Goal: Task Accomplishment & Management: Complete application form

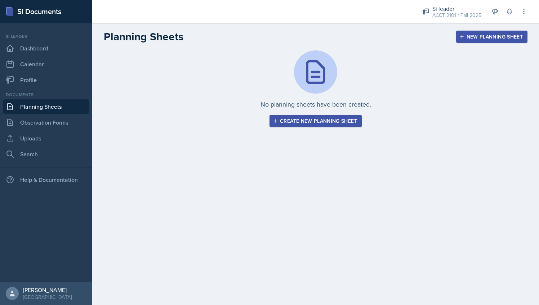
click at [303, 125] on button "Create new planning sheet" at bounding box center [315, 121] width 92 height 12
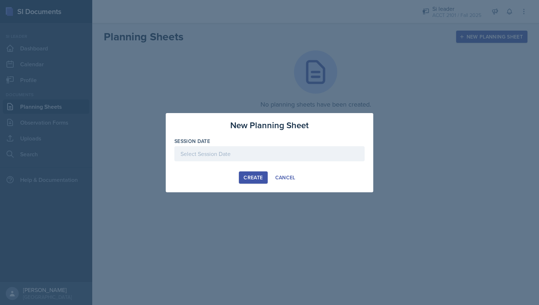
click at [221, 161] on div at bounding box center [269, 164] width 190 height 7
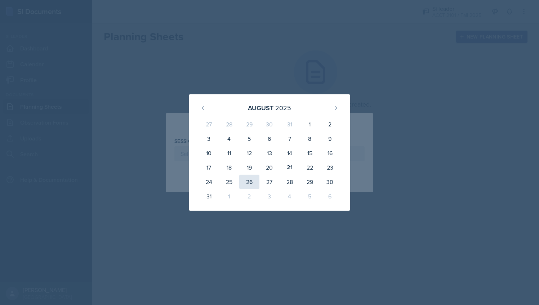
click at [248, 182] on div "26" at bounding box center [249, 182] width 20 height 14
type input "[DATE]"
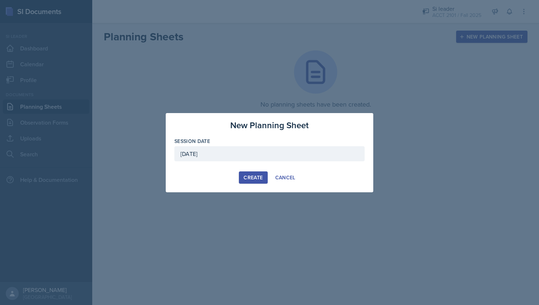
click at [253, 179] on div "Create" at bounding box center [252, 178] width 19 height 6
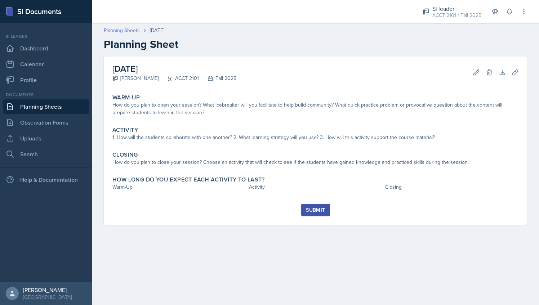
click at [123, 28] on link "Planning Sheets" at bounding box center [122, 31] width 36 height 8
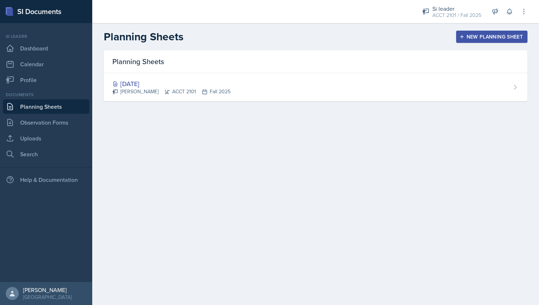
click at [505, 36] on div "New Planning Sheet" at bounding box center [491, 37] width 62 height 6
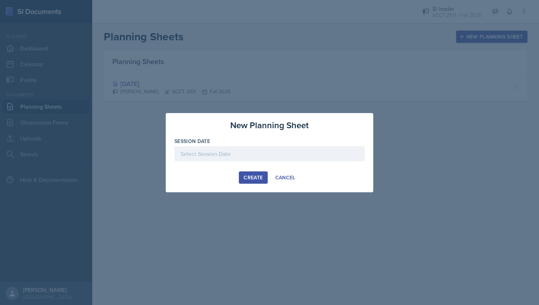
click at [276, 153] on div at bounding box center [269, 153] width 190 height 15
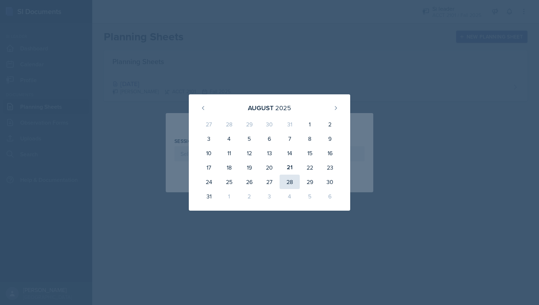
click at [286, 185] on div "28" at bounding box center [289, 182] width 20 height 14
type input "[DATE]"
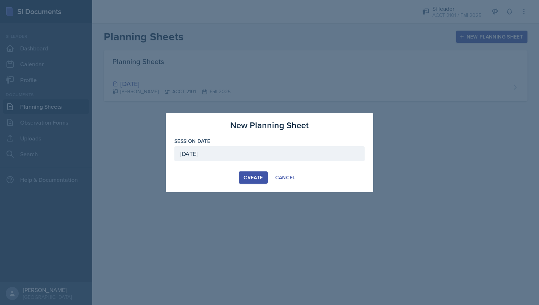
click at [247, 176] on div "Create" at bounding box center [252, 178] width 19 height 6
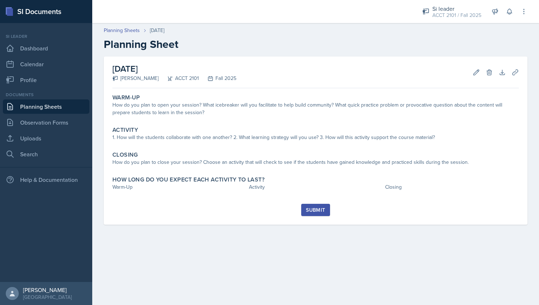
click at [125, 35] on div "Planning Sheets [DATE] Planning Sheet" at bounding box center [315, 39] width 446 height 24
click at [124, 30] on link "Planning Sheets" at bounding box center [122, 31] width 36 height 8
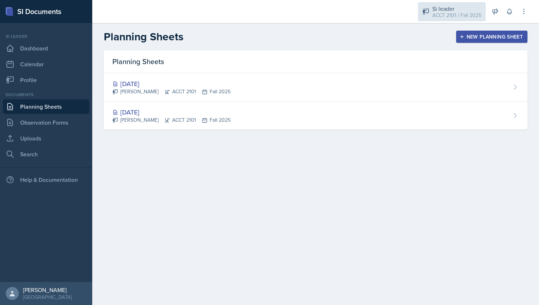
click at [456, 5] on div "Si leader" at bounding box center [456, 8] width 49 height 9
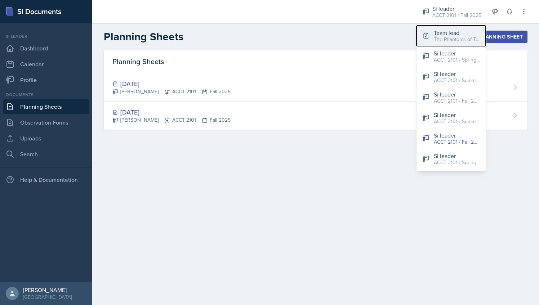
click at [437, 42] on div "The Phantoms of The Opera / Fall 2025" at bounding box center [456, 40] width 46 height 8
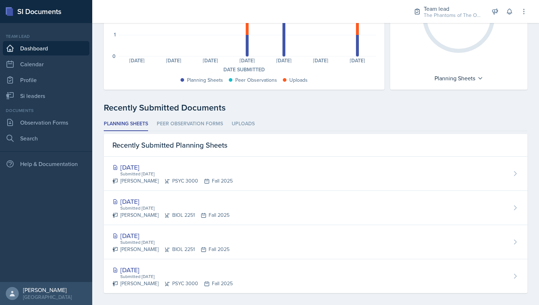
scroll to position [115, 0]
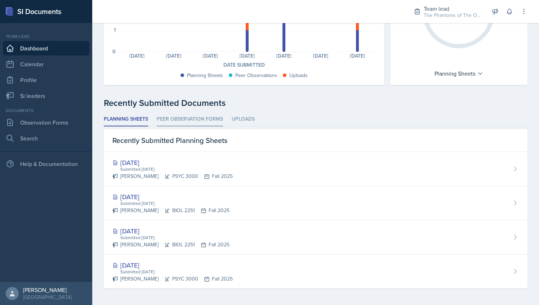
click at [203, 122] on li "Peer Observation Forms" at bounding box center [190, 119] width 66 height 14
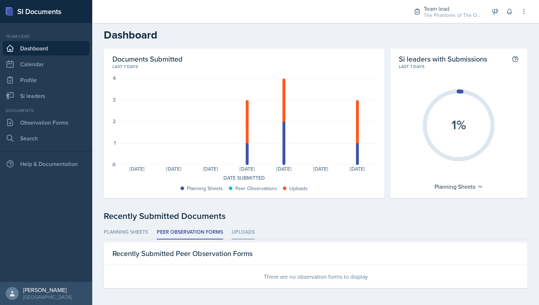
click at [244, 235] on li "Uploads" at bounding box center [242, 232] width 23 height 14
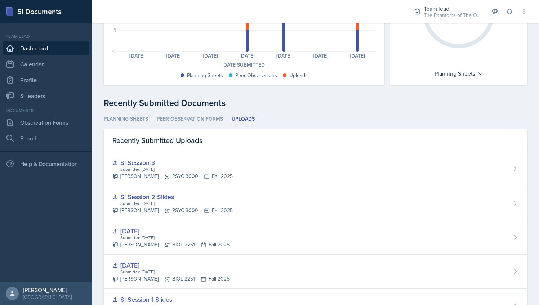
scroll to position [183, 0]
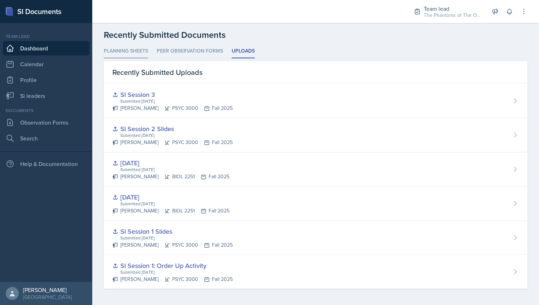
click at [128, 49] on li "Planning Sheets" at bounding box center [126, 51] width 44 height 14
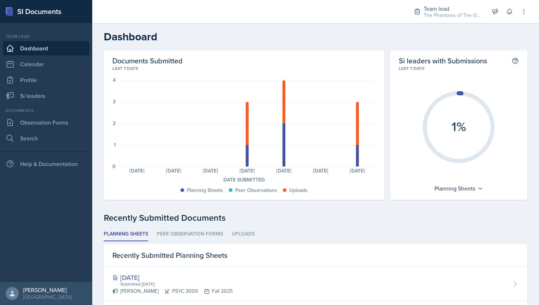
scroll to position [115, 0]
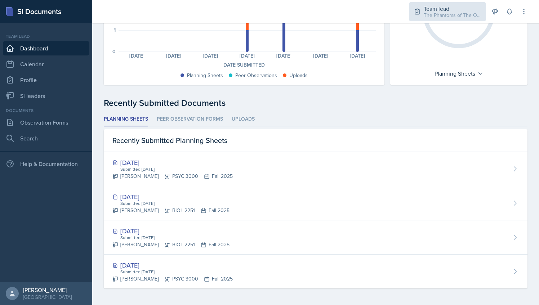
click at [422, 8] on div "Team lead The Phantoms of The Opera / Fall 2025" at bounding box center [447, 11] width 76 height 19
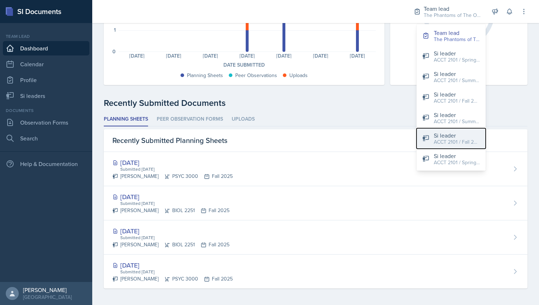
click at [445, 133] on div "Si leader" at bounding box center [456, 135] width 46 height 9
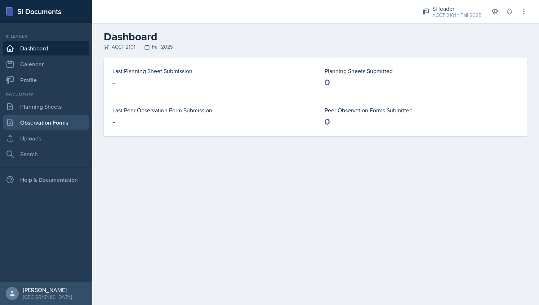
click at [69, 123] on link "Observation Forms" at bounding box center [46, 122] width 86 height 14
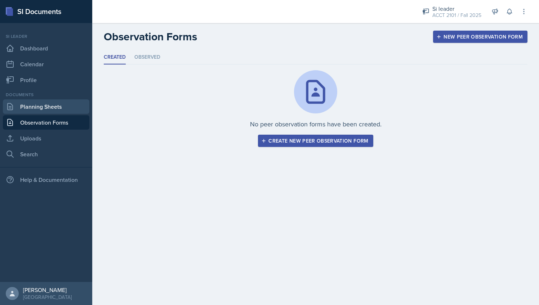
click at [53, 108] on link "Planning Sheets" at bounding box center [46, 106] width 86 height 14
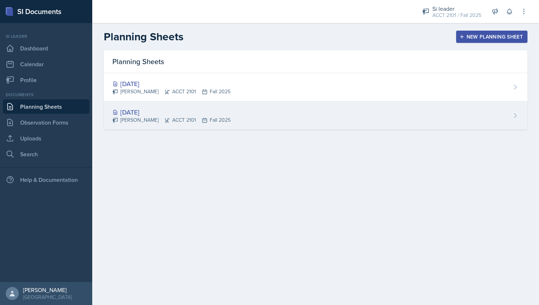
click at [186, 112] on div "[DATE]" at bounding box center [171, 112] width 118 height 10
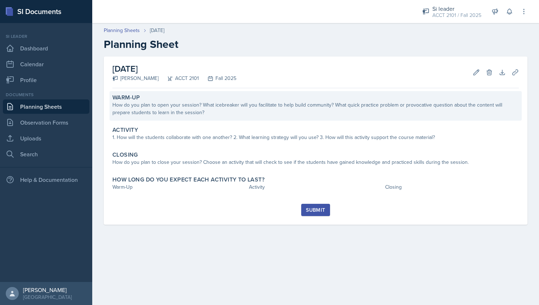
click at [237, 109] on div "How do you plan to open your session? What icebreaker will you facilitate to he…" at bounding box center [315, 108] width 406 height 15
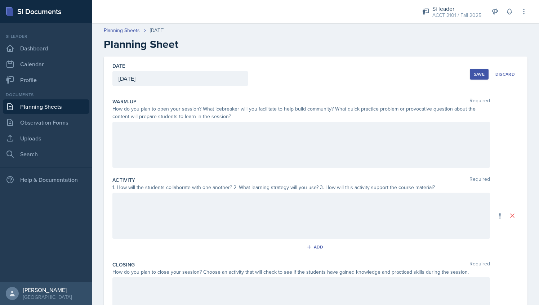
click at [206, 219] on div at bounding box center [300, 216] width 377 height 46
click at [167, 137] on div at bounding box center [300, 145] width 377 height 46
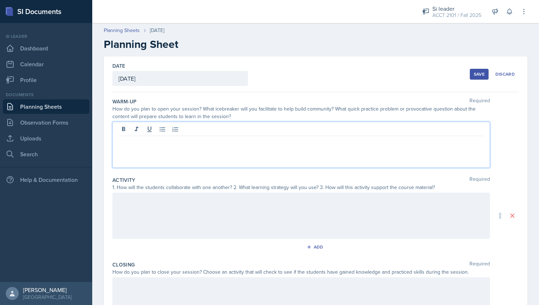
click at [161, 191] on div "Activity Required 1. How will the students collaborate with one another? 2. Wha…" at bounding box center [315, 216] width 406 height 85
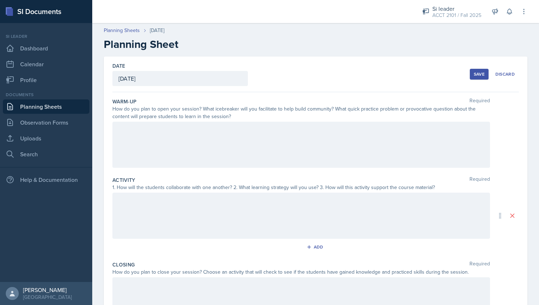
click at [152, 208] on div at bounding box center [300, 216] width 377 height 46
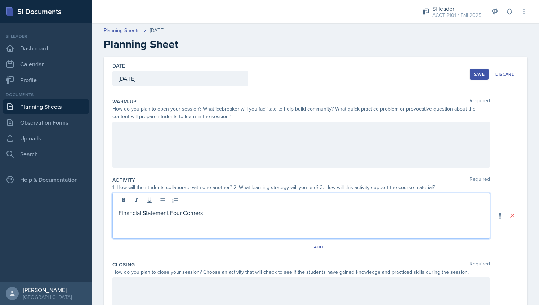
click at [181, 140] on div at bounding box center [300, 145] width 377 height 46
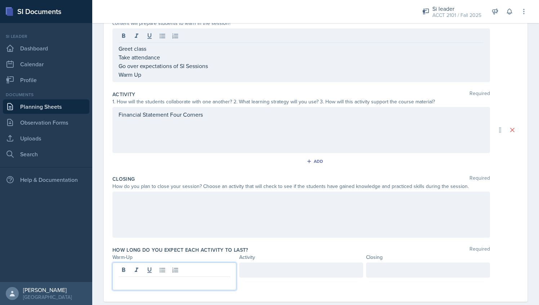
scroll to position [99, 0]
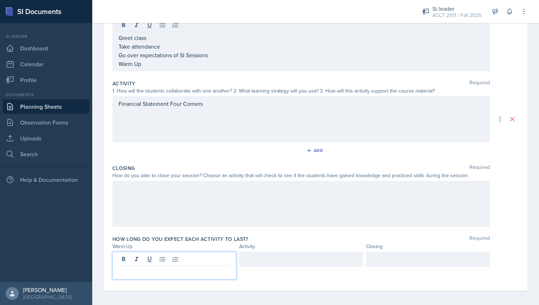
click at [209, 269] on p at bounding box center [174, 271] width 112 height 9
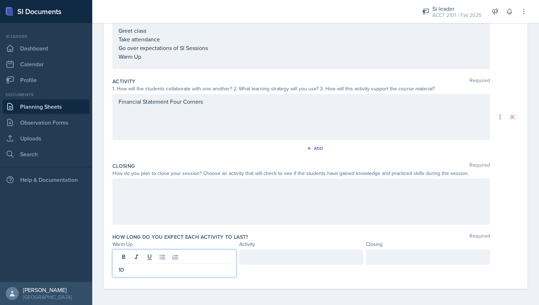
click at [270, 259] on div at bounding box center [301, 256] width 124 height 15
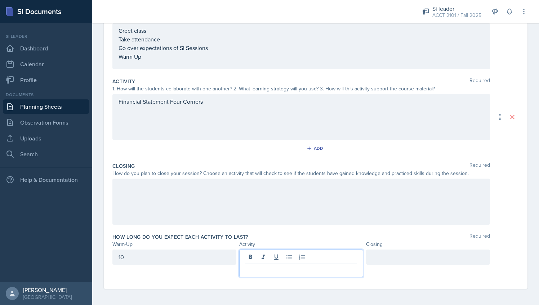
click at [389, 259] on div at bounding box center [428, 256] width 124 height 15
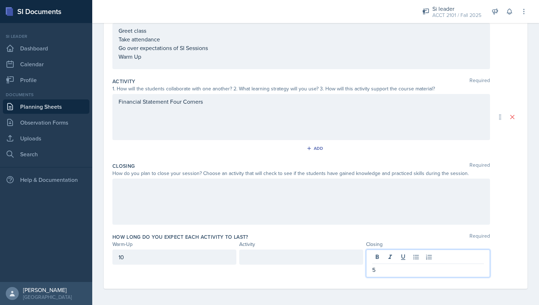
click at [337, 257] on div at bounding box center [301, 256] width 124 height 15
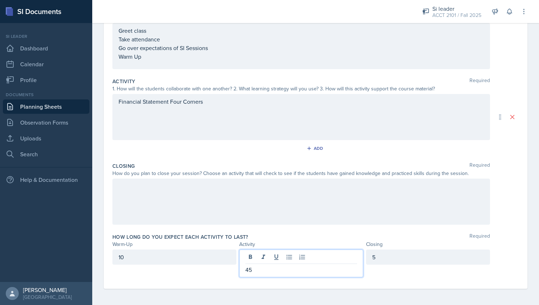
scroll to position [0, 0]
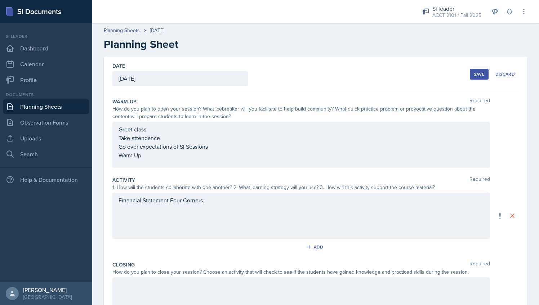
click at [198, 156] on div "Greet class Take attendance Go over expectations of SI Sessions Warm Up" at bounding box center [300, 142] width 365 height 35
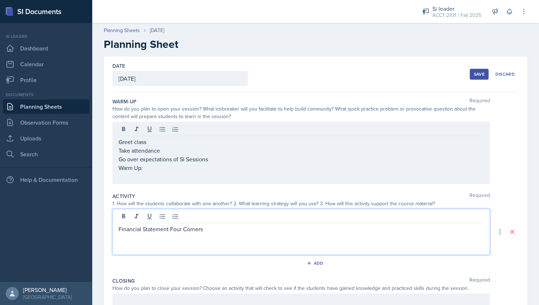
click at [151, 172] on p at bounding box center [300, 176] width 365 height 9
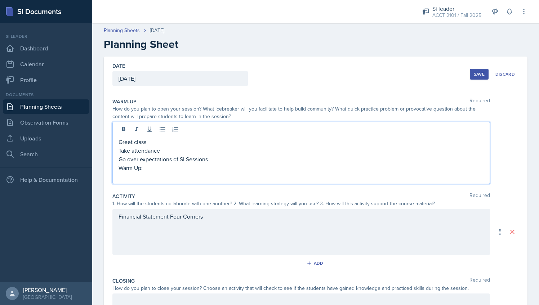
click at [154, 170] on p "Warm Up:" at bounding box center [300, 167] width 365 height 9
click at [158, 175] on p at bounding box center [300, 176] width 365 height 9
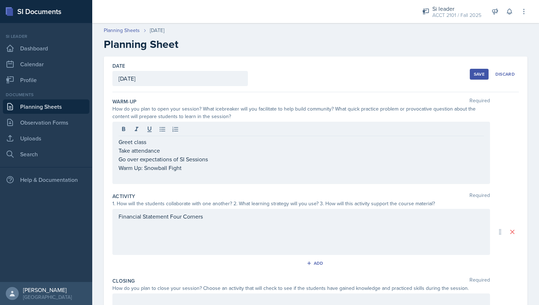
click at [162, 135] on div at bounding box center [300, 130] width 365 height 12
click at [162, 134] on button at bounding box center [162, 129] width 10 height 10
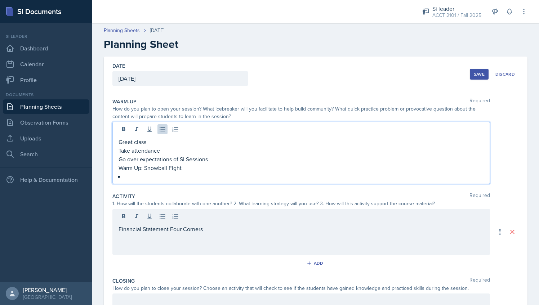
click at [139, 175] on p at bounding box center [303, 176] width 359 height 9
click at [194, 168] on p "Warm Up: Snowball Fight" at bounding box center [300, 167] width 365 height 9
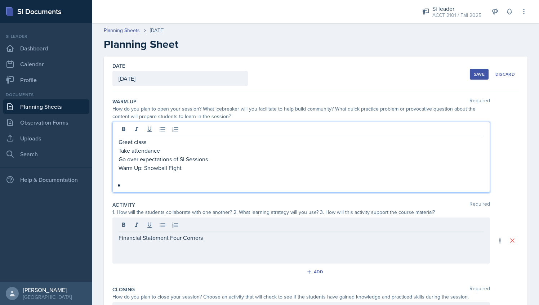
click at [141, 176] on p at bounding box center [300, 176] width 365 height 9
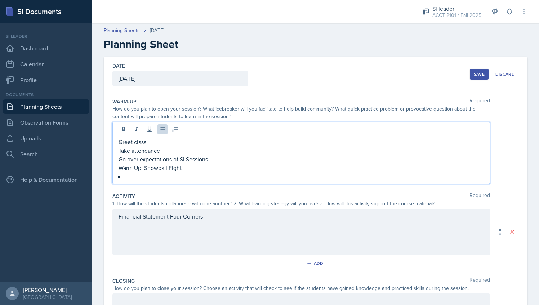
click at [136, 180] on p at bounding box center [303, 176] width 359 height 9
click at [165, 173] on p "Students will be" at bounding box center [300, 176] width 365 height 9
click at [183, 171] on p "Warm Up: Snowball Fight" at bounding box center [300, 167] width 365 height 9
click at [185, 176] on p "Students will take out a piece of paper" at bounding box center [300, 176] width 365 height 9
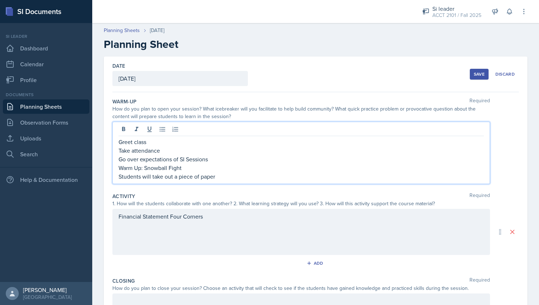
click at [185, 176] on p "Students will take out a piece of paper" at bounding box center [300, 176] width 365 height 9
click at [235, 174] on p "Students will take out a piece of paper" at bounding box center [300, 176] width 365 height 9
click at [186, 176] on p "Students will take out a piece of paper" at bounding box center [300, 176] width 365 height 9
click at [184, 176] on p "Students will take out a piesce of paper" at bounding box center [300, 176] width 365 height 9
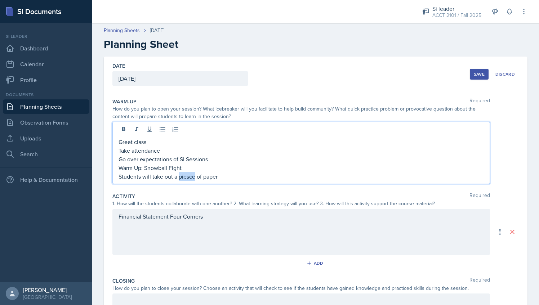
click at [184, 176] on p "Students will take out a piesce of paper" at bounding box center [300, 176] width 365 height 9
click at [231, 177] on p "Students will take out a sheet of paper" at bounding box center [300, 176] width 365 height 9
click at [241, 176] on p "Students will take out a sheet of paper and write a question on it" at bounding box center [300, 176] width 365 height 9
click at [273, 178] on p "Students will take out a sheet of paper and write any question on it" at bounding box center [300, 176] width 365 height 9
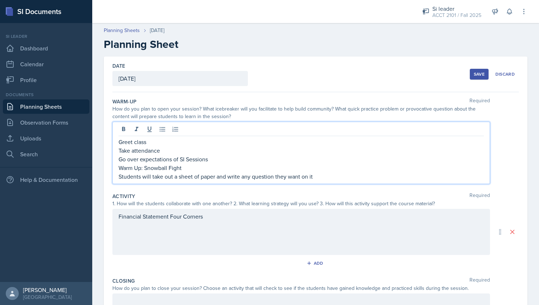
click at [338, 176] on p "Students will take out a sheet of paper and write any question they want on it" at bounding box center [300, 176] width 365 height 9
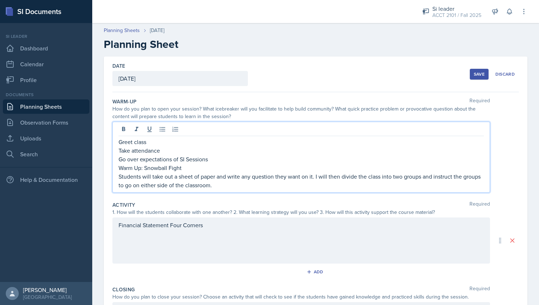
click at [245, 185] on p "Students will take out a sheet of paper and write any question they want on it.…" at bounding box center [300, 180] width 365 height 17
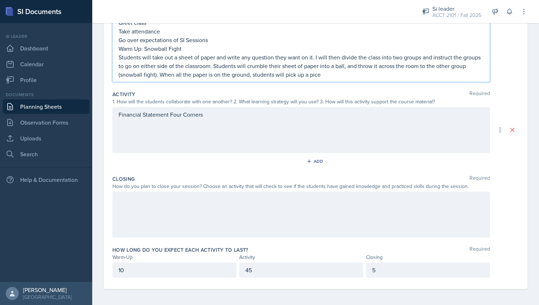
click at [130, 270] on p "10" at bounding box center [174, 270] width 112 height 9
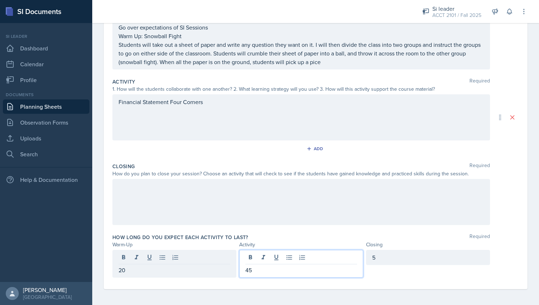
click at [265, 258] on div "45" at bounding box center [301, 264] width 124 height 28
click at [136, 252] on div "20" at bounding box center [174, 257] width 124 height 15
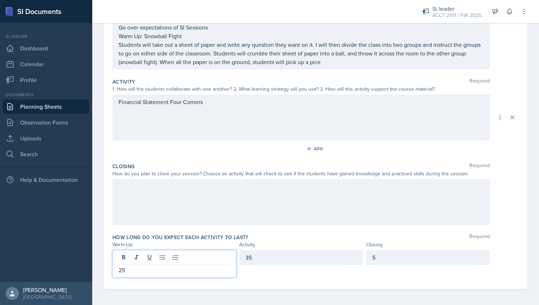
click at [250, 252] on div "35" at bounding box center [301, 257] width 124 height 15
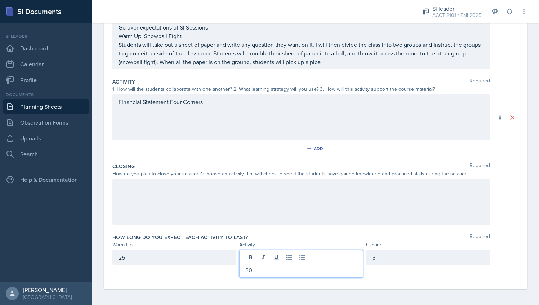
scroll to position [0, 0]
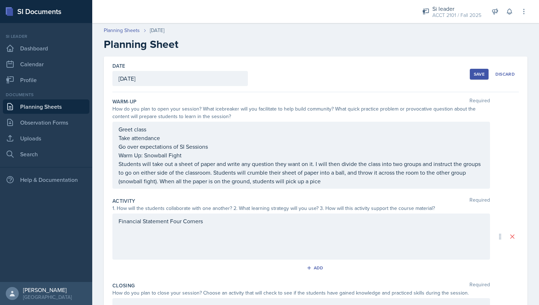
click at [343, 182] on p "Students will take out a sheet of paper and write any question they want on it.…" at bounding box center [300, 172] width 365 height 26
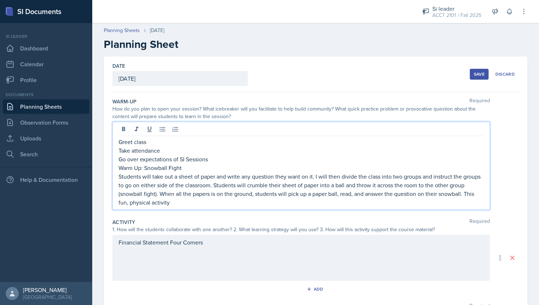
click at [239, 202] on p "Students will take out a sheet of paper and write any question they want on it.…" at bounding box center [300, 189] width 365 height 35
click at [211, 200] on p "Students will take out a sheet of paper and write any question they want on it.…" at bounding box center [300, 189] width 365 height 35
click at [187, 202] on p "Students will take out a sheet of paper and write any question they want on it.…" at bounding box center [300, 189] width 365 height 35
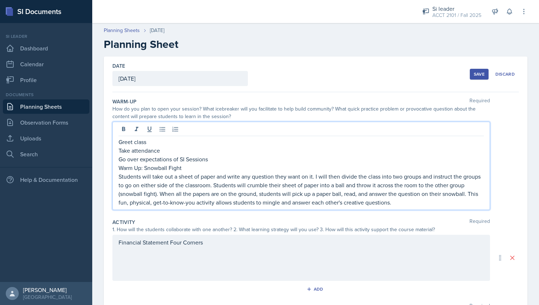
click at [437, 206] on div "Greet class Take attendance Go over expectations of SI Sessions Warm Up: Snowba…" at bounding box center [300, 166] width 377 height 88
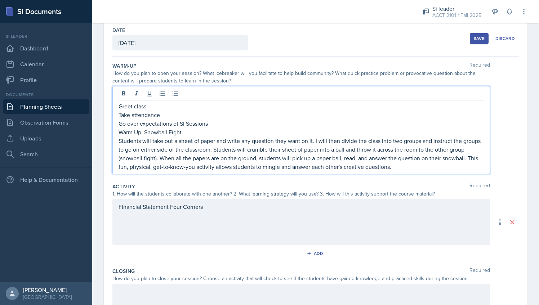
click at [174, 227] on div "Financial Statement Four Corners" at bounding box center [300, 222] width 377 height 46
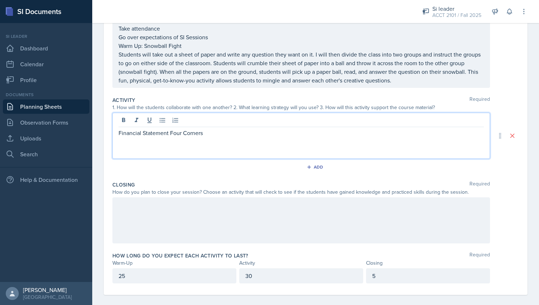
scroll to position [115, 0]
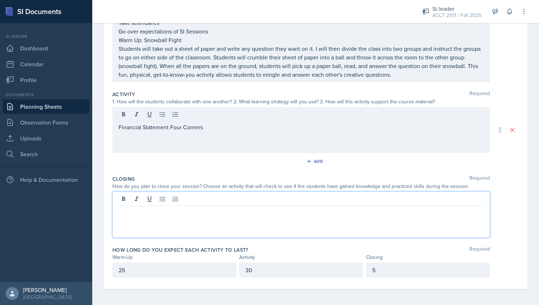
click at [135, 197] on div at bounding box center [300, 214] width 377 height 46
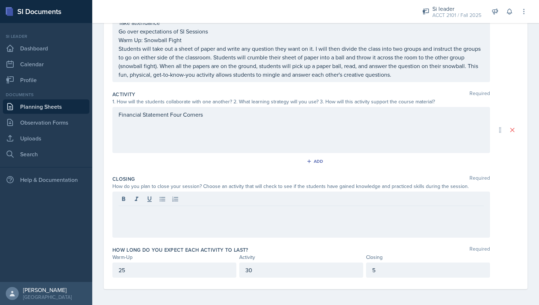
click at [219, 126] on div "Financial Statement Four Corners" at bounding box center [300, 130] width 377 height 46
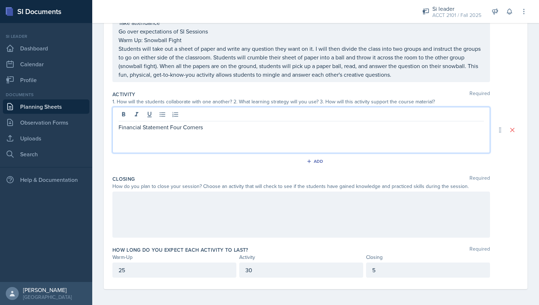
click at [219, 126] on p "Financial Statement Four Corners" at bounding box center [300, 127] width 365 height 9
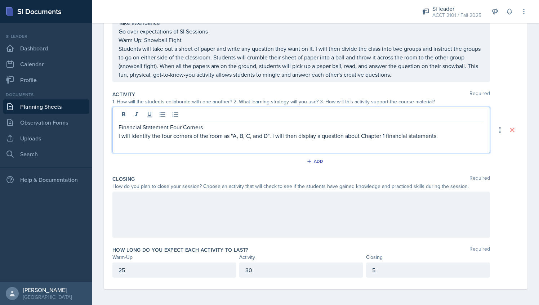
click at [442, 140] on div "Financial Statement Four Corners I will identify the four corners of the room a…" at bounding box center [300, 130] width 377 height 46
click at [446, 137] on p "I will identify the four corners of the room as "A, B, C, and D". I will then d…" at bounding box center [300, 135] width 365 height 9
click at [321, 136] on p "I will identify the four corners of the room as "A, B, C, and D". I will then d…" at bounding box center [300, 135] width 365 height 9
click at [171, 144] on p "I will identify the four corners of the room as "A, B, C, and D". I will then d…" at bounding box center [300, 139] width 365 height 17
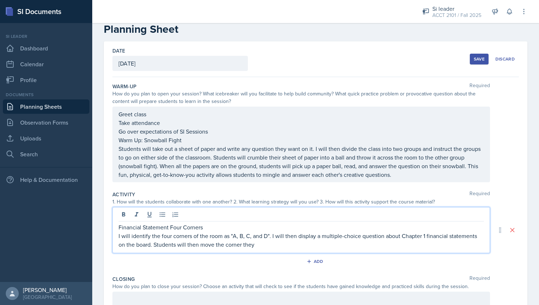
scroll to position [15, 0]
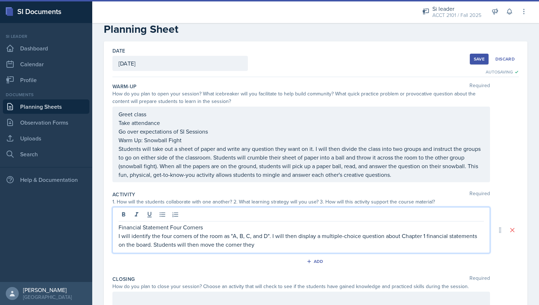
click at [433, 176] on p "Students will take out a sheet of paper and write any question they want on it.…" at bounding box center [300, 161] width 365 height 35
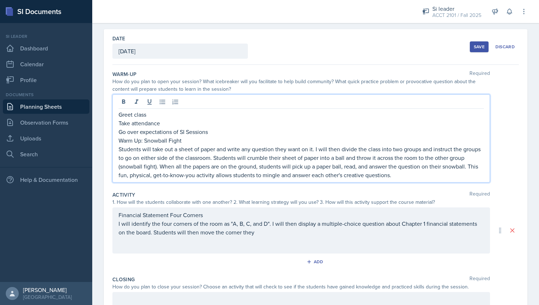
click at [473, 46] on div "Save" at bounding box center [478, 47] width 11 height 6
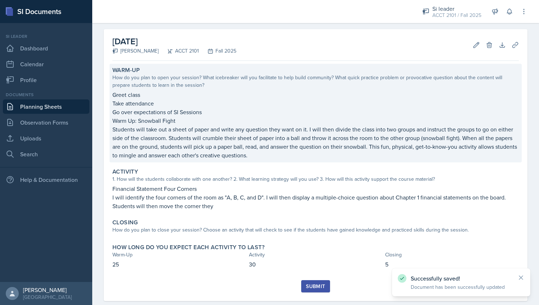
scroll to position [13, 0]
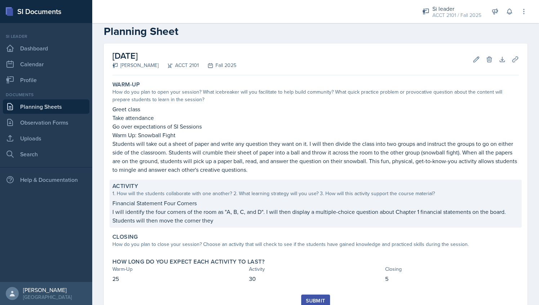
click at [170, 204] on p "Financial Statement Four Corners" at bounding box center [315, 203] width 406 height 9
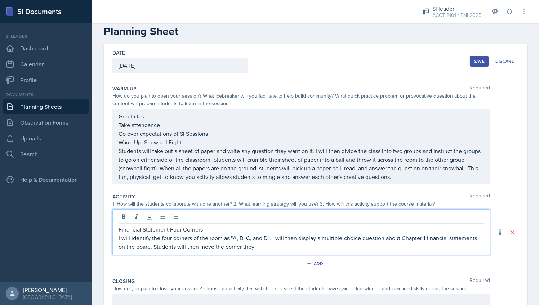
click at [273, 234] on p "I will identify the four corners of the room as "A, B, C, and D". I will then d…" at bounding box center [300, 242] width 365 height 17
